Goal: Task Accomplishment & Management: Manage account settings

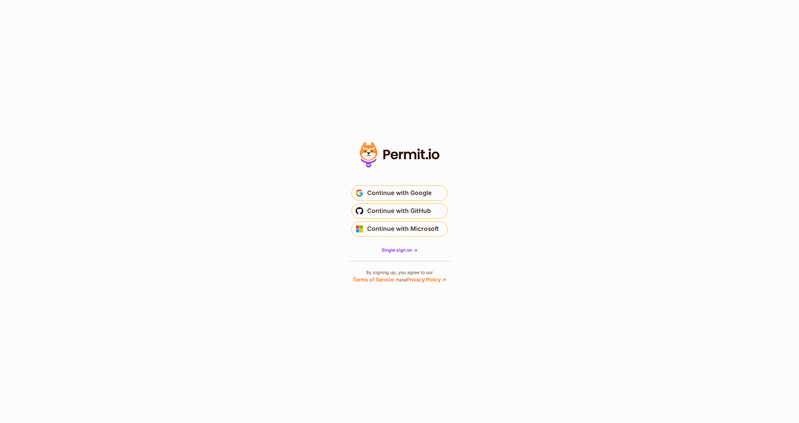
click at [424, 185] on main "Welcome Log in to prod-permit-io to continue to [DOMAIN_NAME]. Email address Co…" at bounding box center [399, 208] width 128 height 61
click at [424, 193] on span "Continue with Google" at bounding box center [399, 193] width 64 height 10
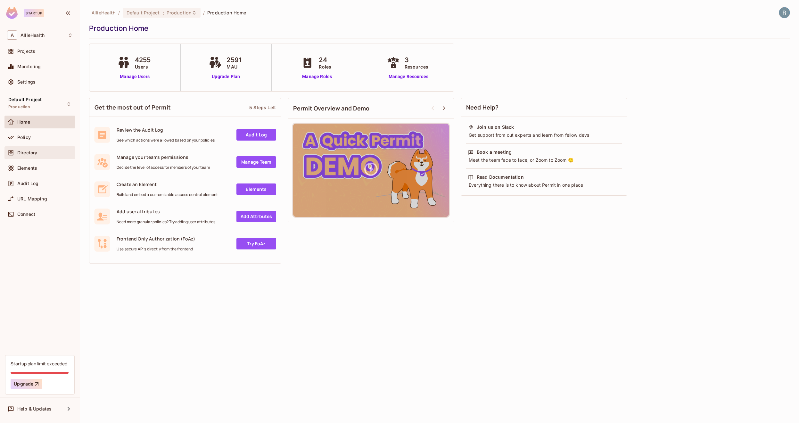
click at [20, 150] on span "Directory" at bounding box center [27, 152] width 20 height 5
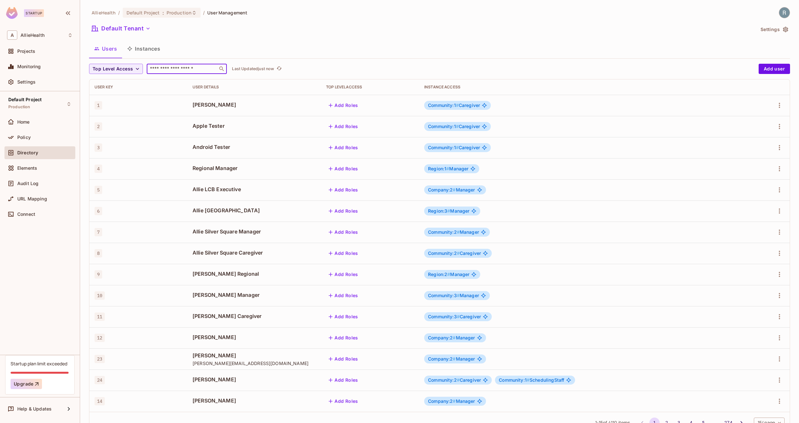
click at [171, 69] on input "text" at bounding box center [182, 69] width 67 height 6
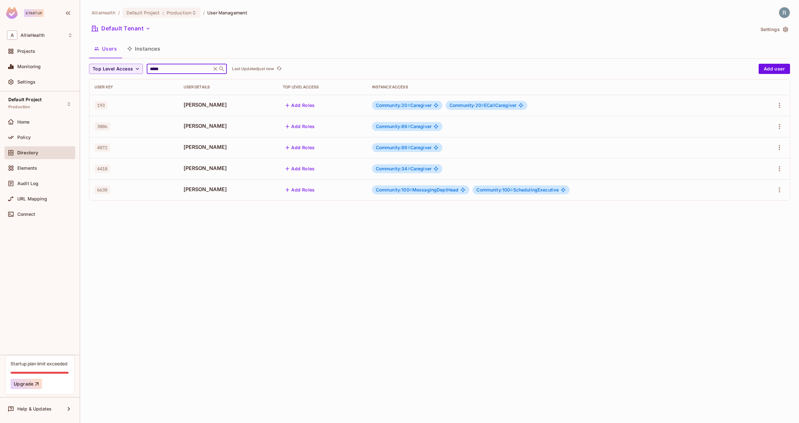
type input "*****"
click at [104, 189] on span "6630" at bounding box center [102, 190] width 16 height 8
click at [778, 191] on icon "button" at bounding box center [779, 190] width 8 height 8
click at [736, 202] on div "Edit" at bounding box center [739, 205] width 23 height 10
